Goal: Task Accomplishment & Management: Manage account settings

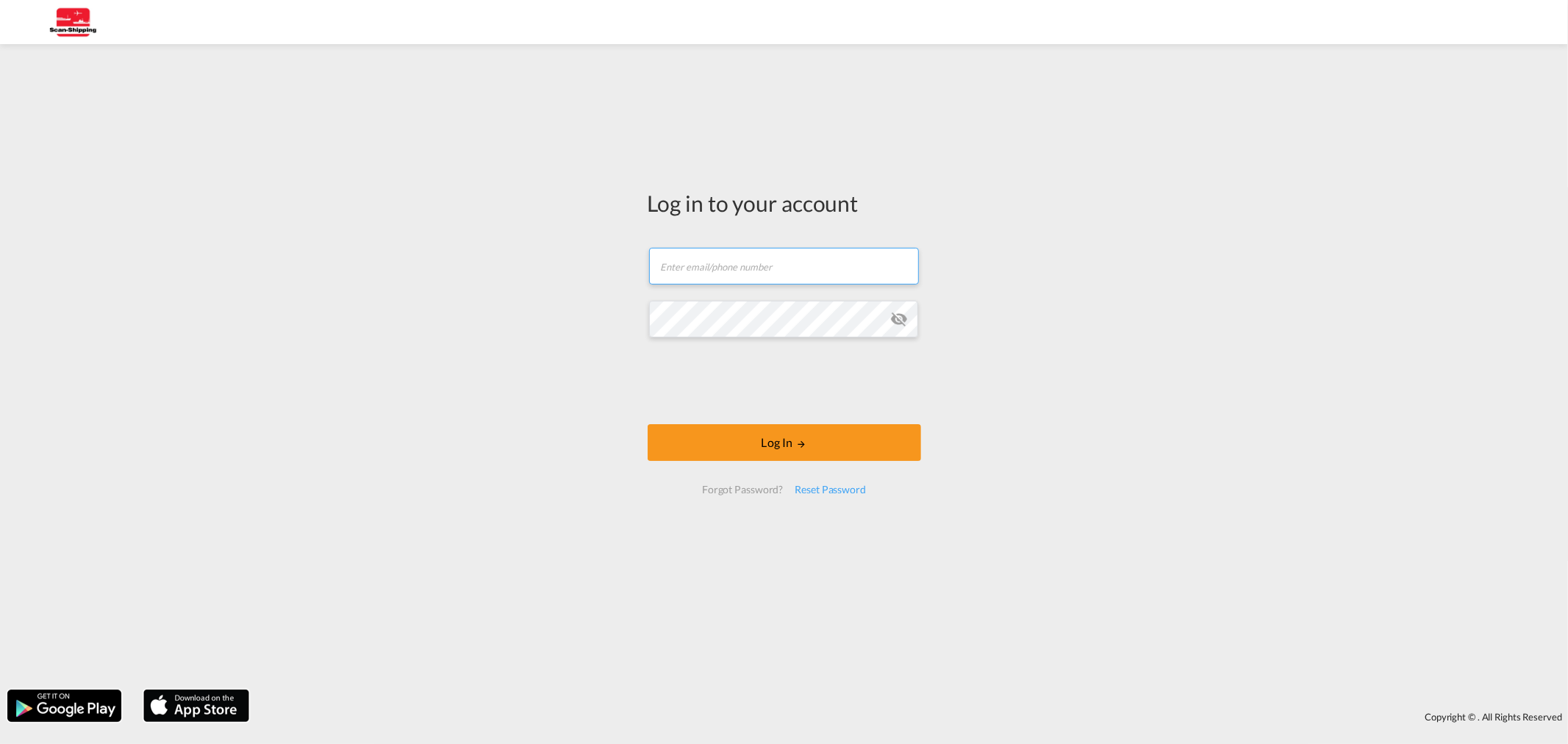
type input "[EMAIL_ADDRESS][DOMAIN_NAME]"
click at [766, 412] on form "[EMAIL_ADDRESS][DOMAIN_NAME] Email field is required Password field is required…" at bounding box center [785, 371] width 273 height 276
click at [754, 437] on button "Log In" at bounding box center [785, 442] width 273 height 37
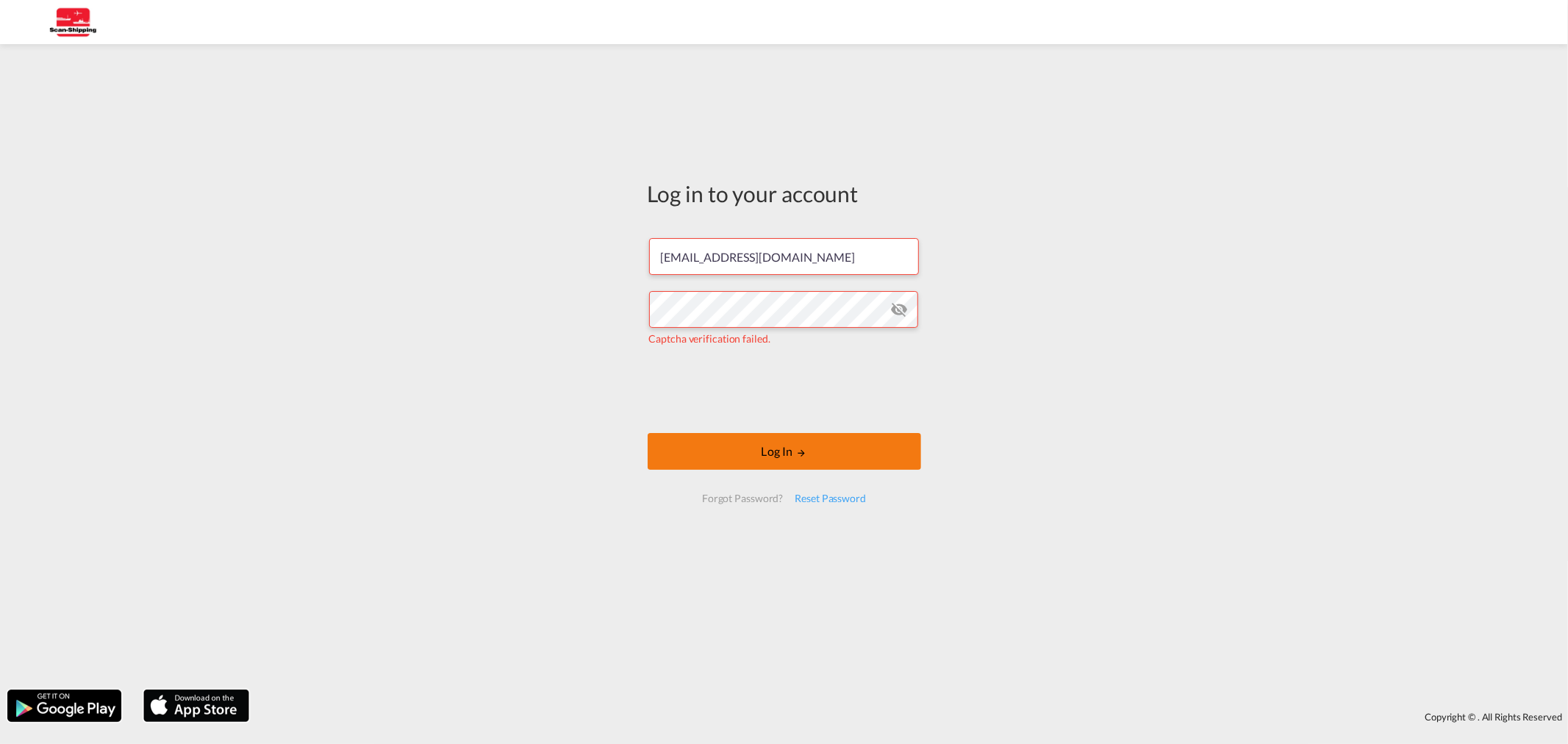
click at [694, 442] on div at bounding box center [784, 372] width 1568 height 744
click at [725, 456] on button "Log In" at bounding box center [785, 451] width 273 height 37
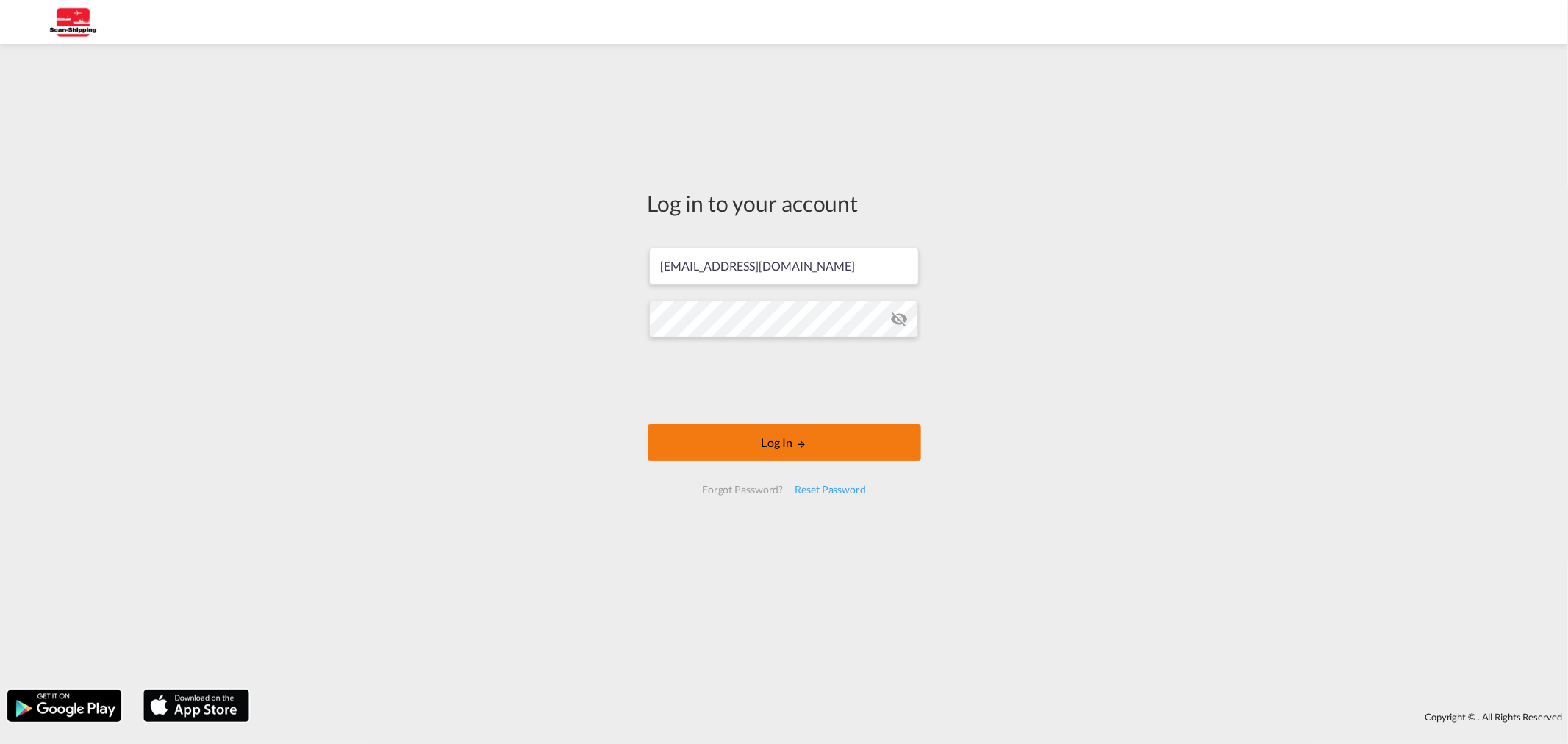
click at [697, 437] on button "Log In" at bounding box center [785, 442] width 273 height 37
click at [726, 457] on button "Log In" at bounding box center [785, 442] width 273 height 37
